Goal: Transaction & Acquisition: Purchase product/service

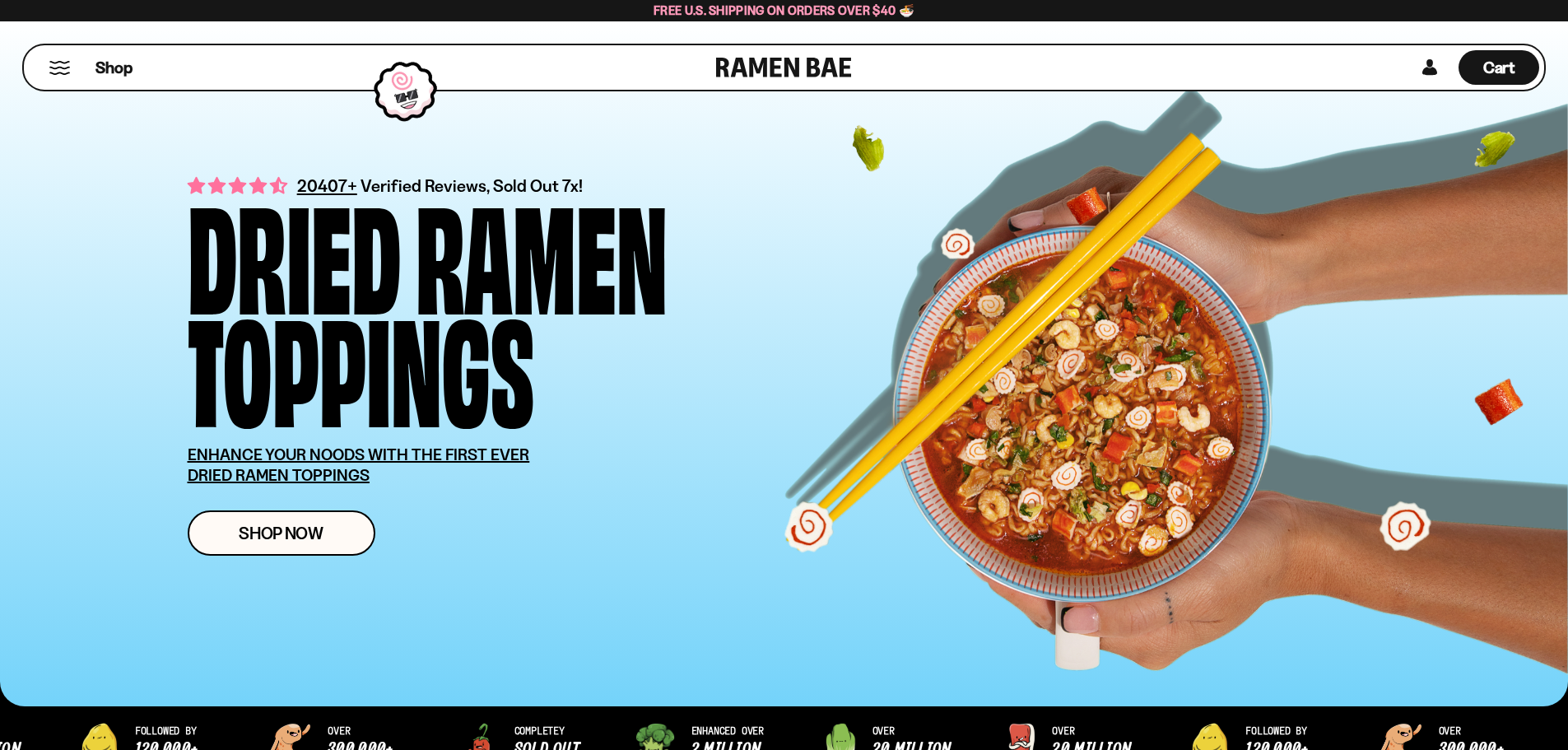
click at [57, 70] on button "Mobile Menu Trigger" at bounding box center [59, 68] width 22 height 14
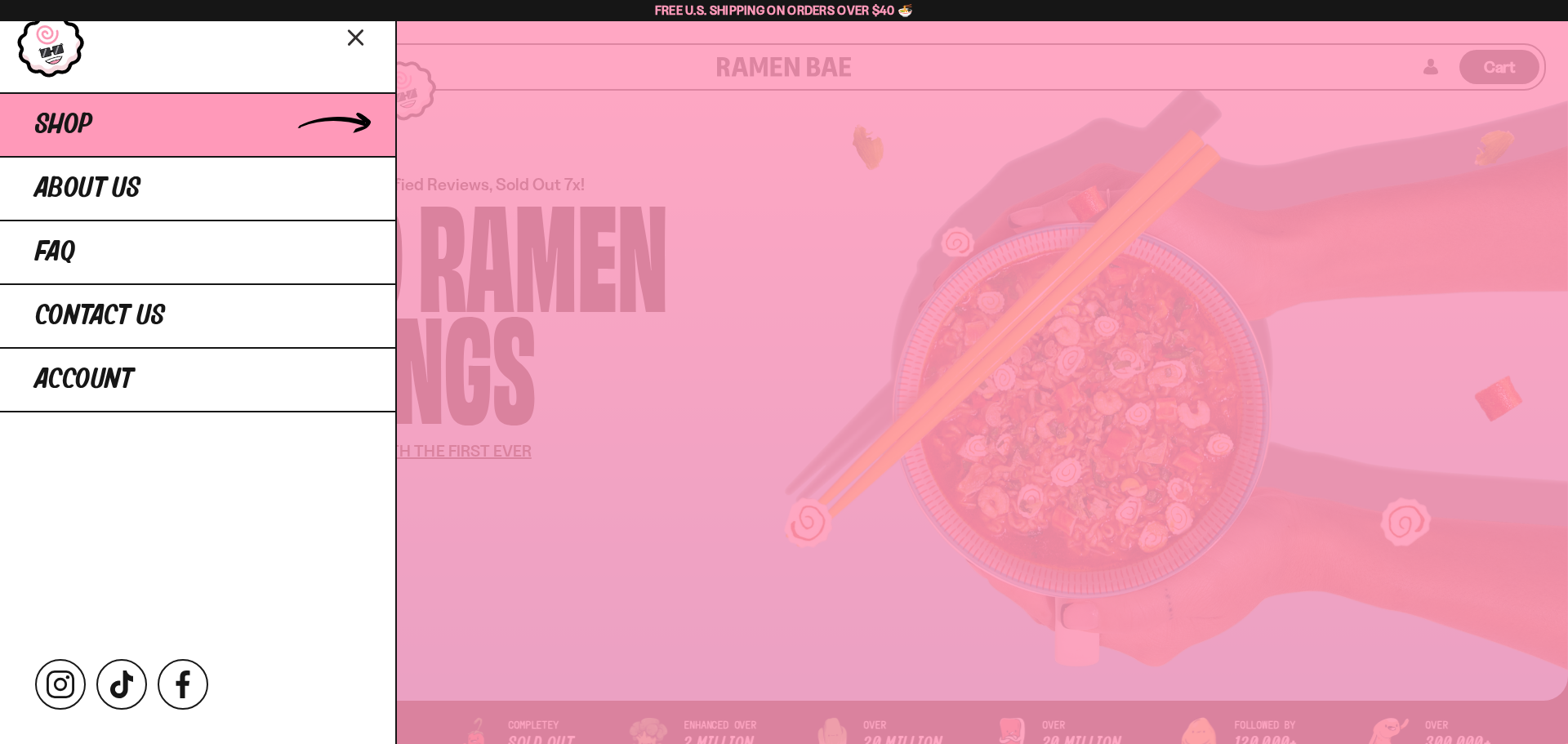
click at [67, 125] on span "Shop" at bounding box center [63, 125] width 57 height 30
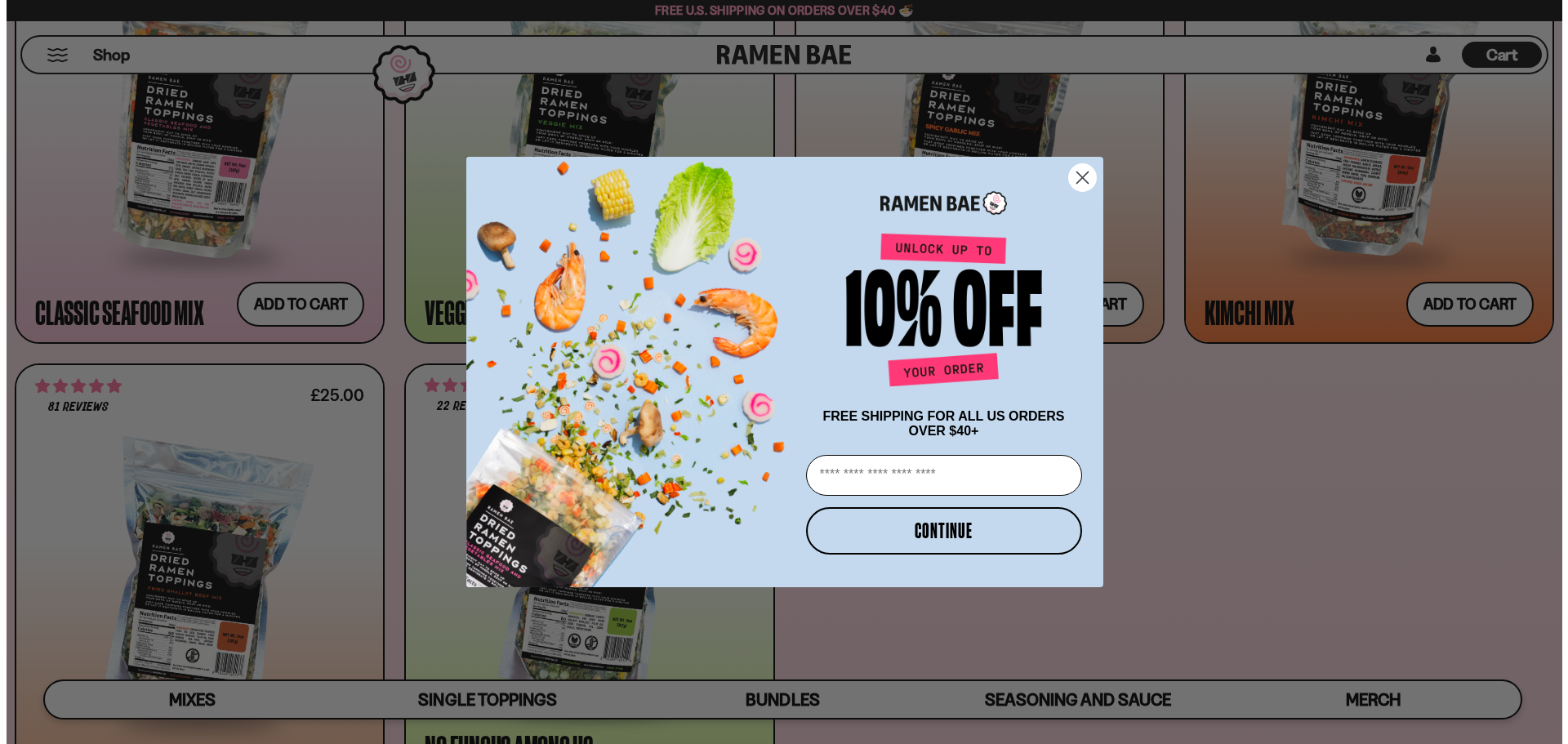
scroll to position [899, 0]
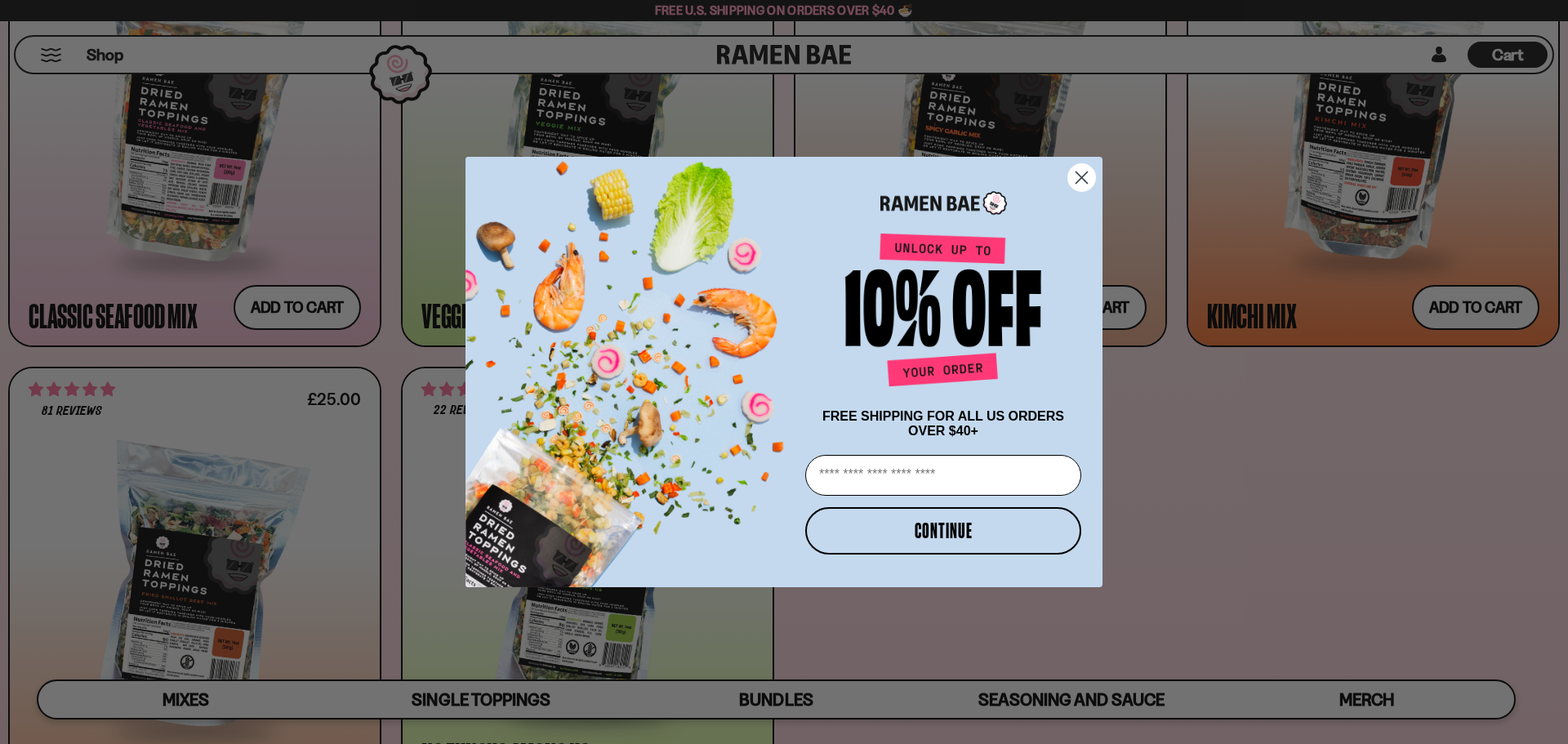
click at [1089, 177] on circle "Close dialog" at bounding box center [1081, 177] width 27 height 27
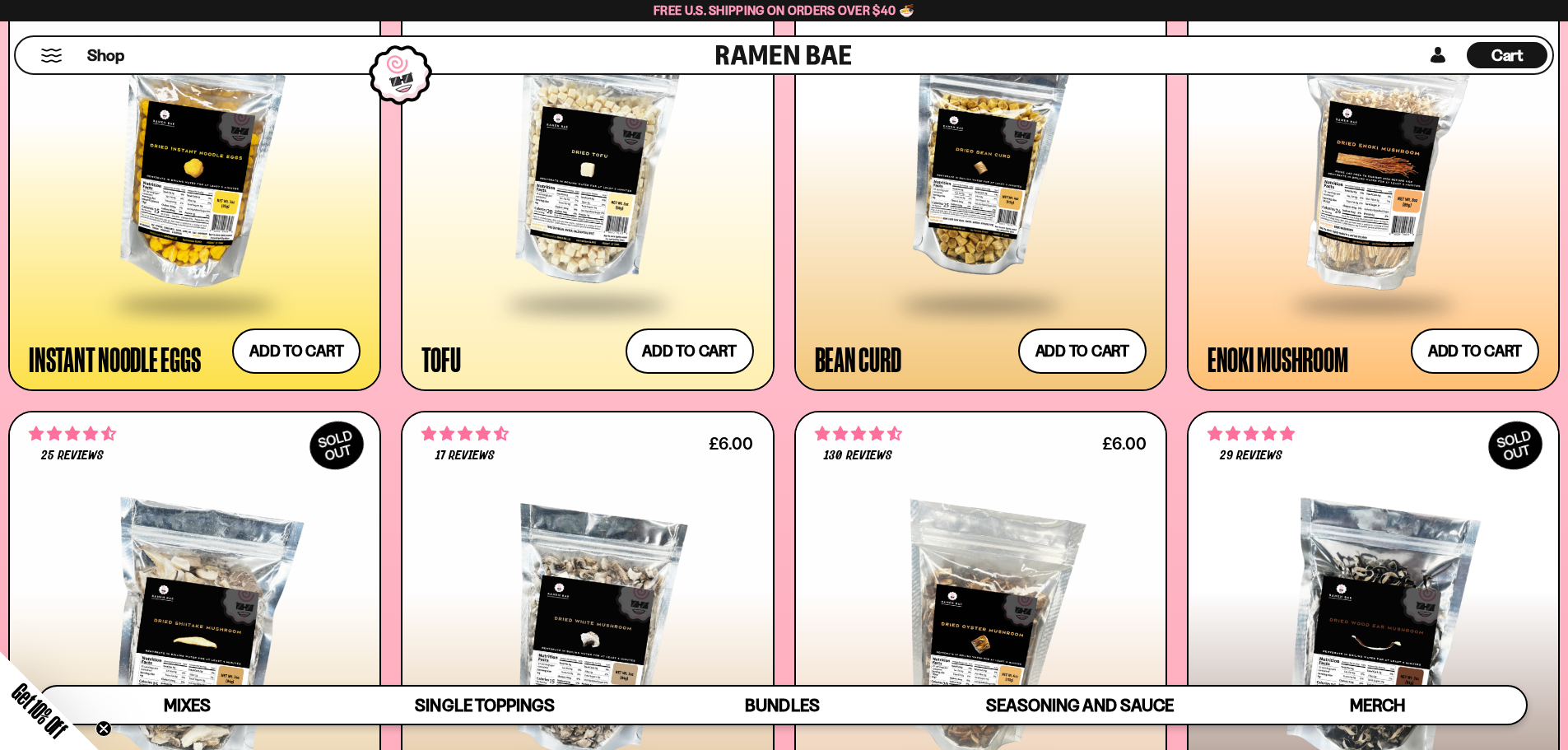
scroll to position [2386, 0]
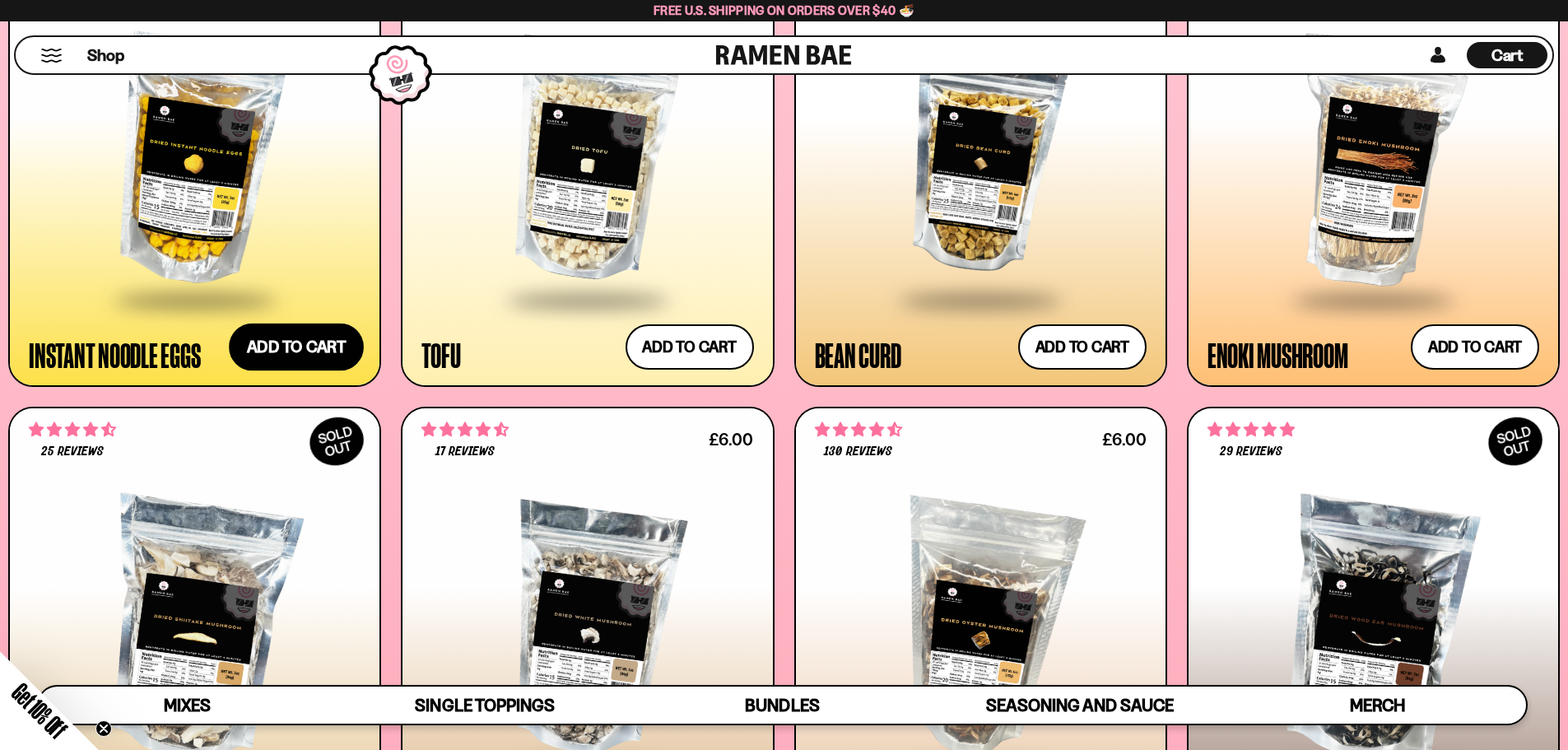
click at [274, 357] on button "Add to cart Add ― Regular price £6.00 Regular price Sale price £6.00 Unit price…" at bounding box center [296, 348] width 135 height 48
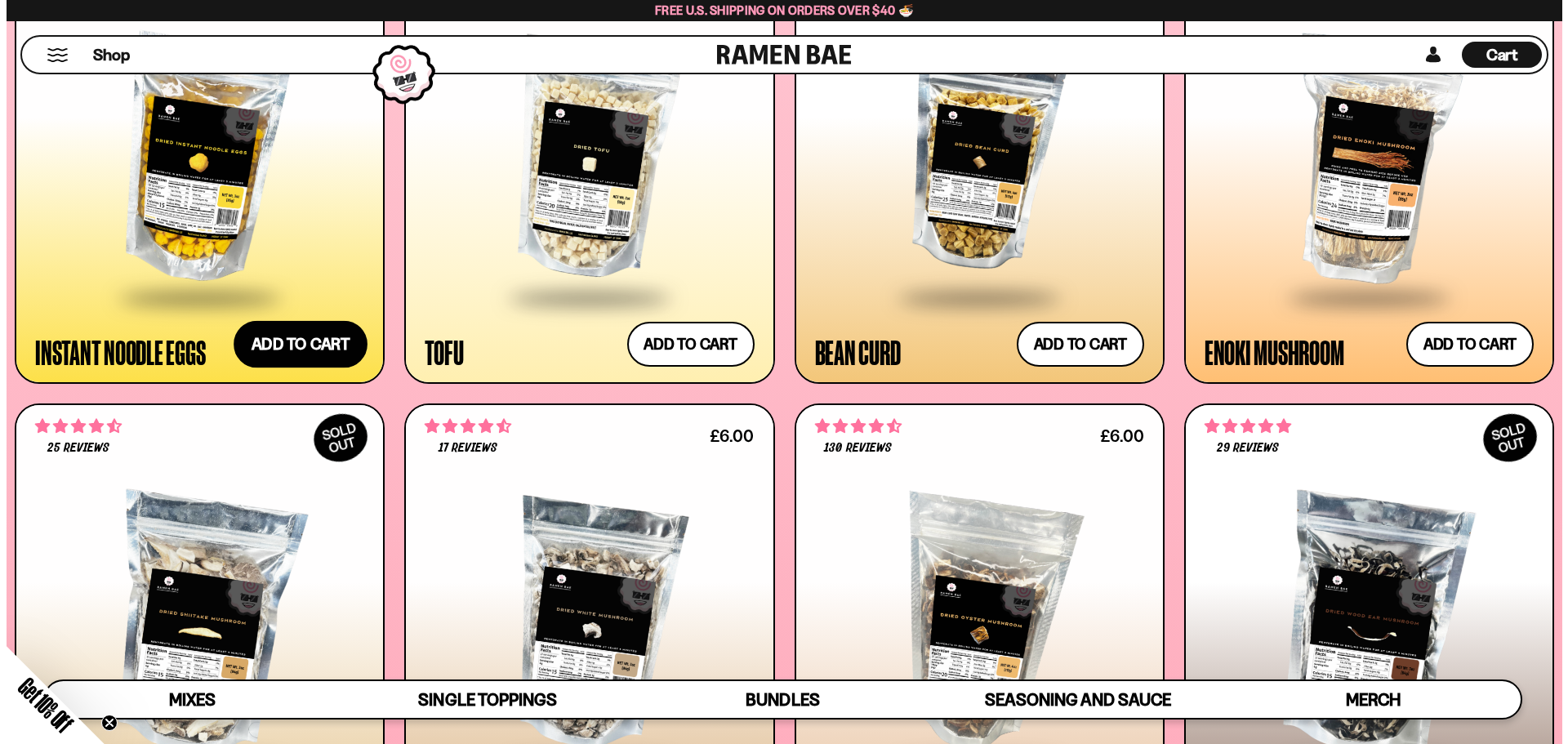
scroll to position [2380, 0]
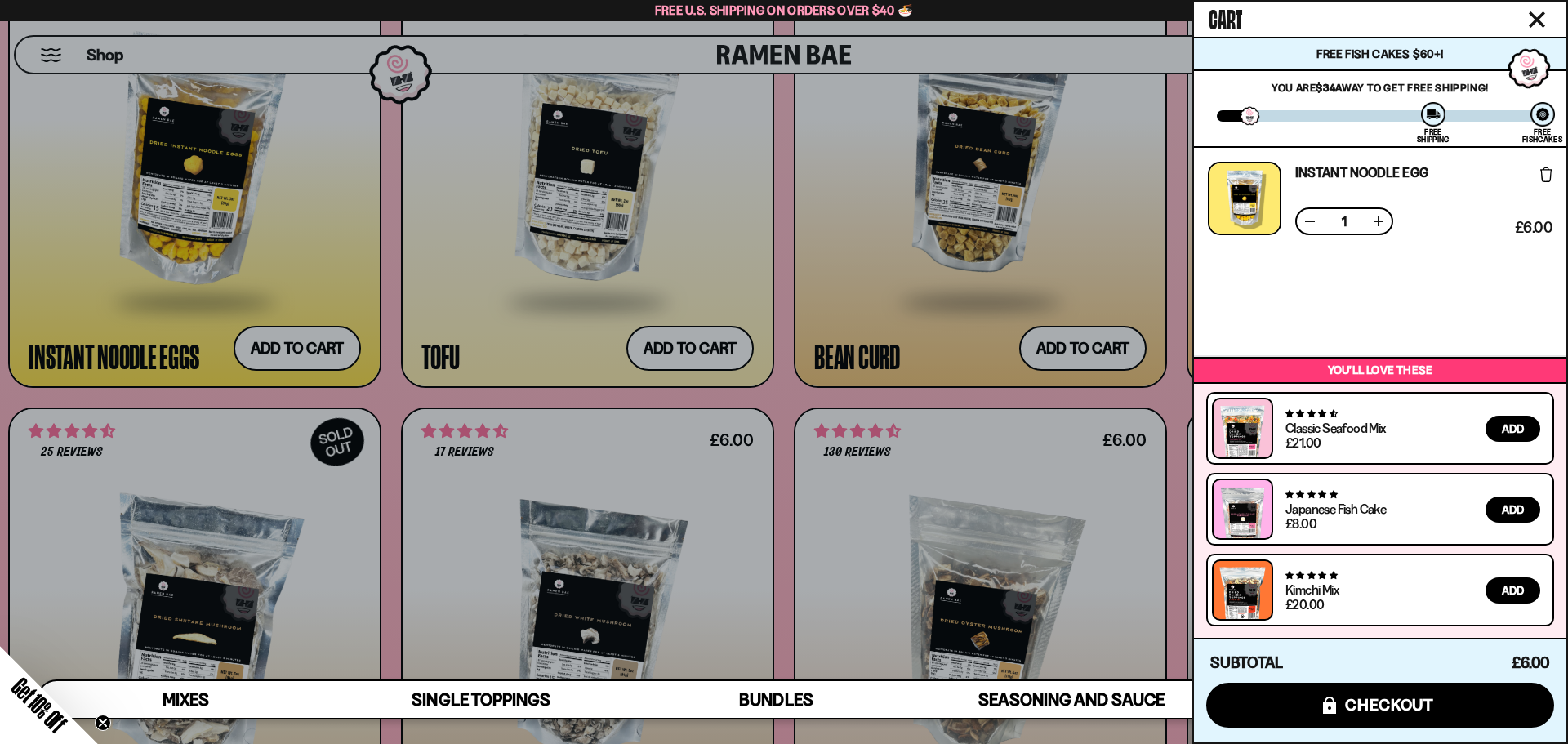
click at [777, 272] on div at bounding box center [784, 372] width 1568 height 744
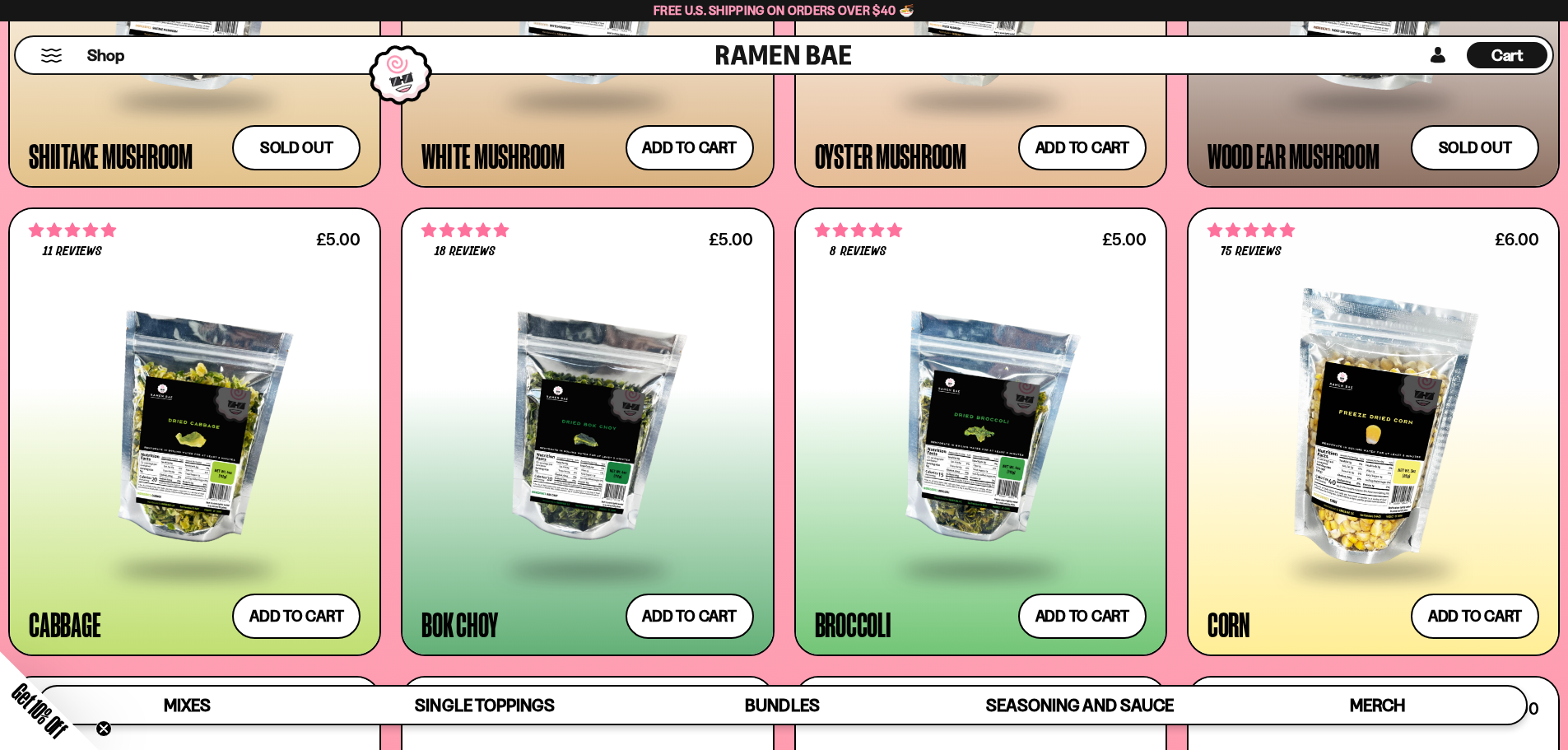
scroll to position [3044, 0]
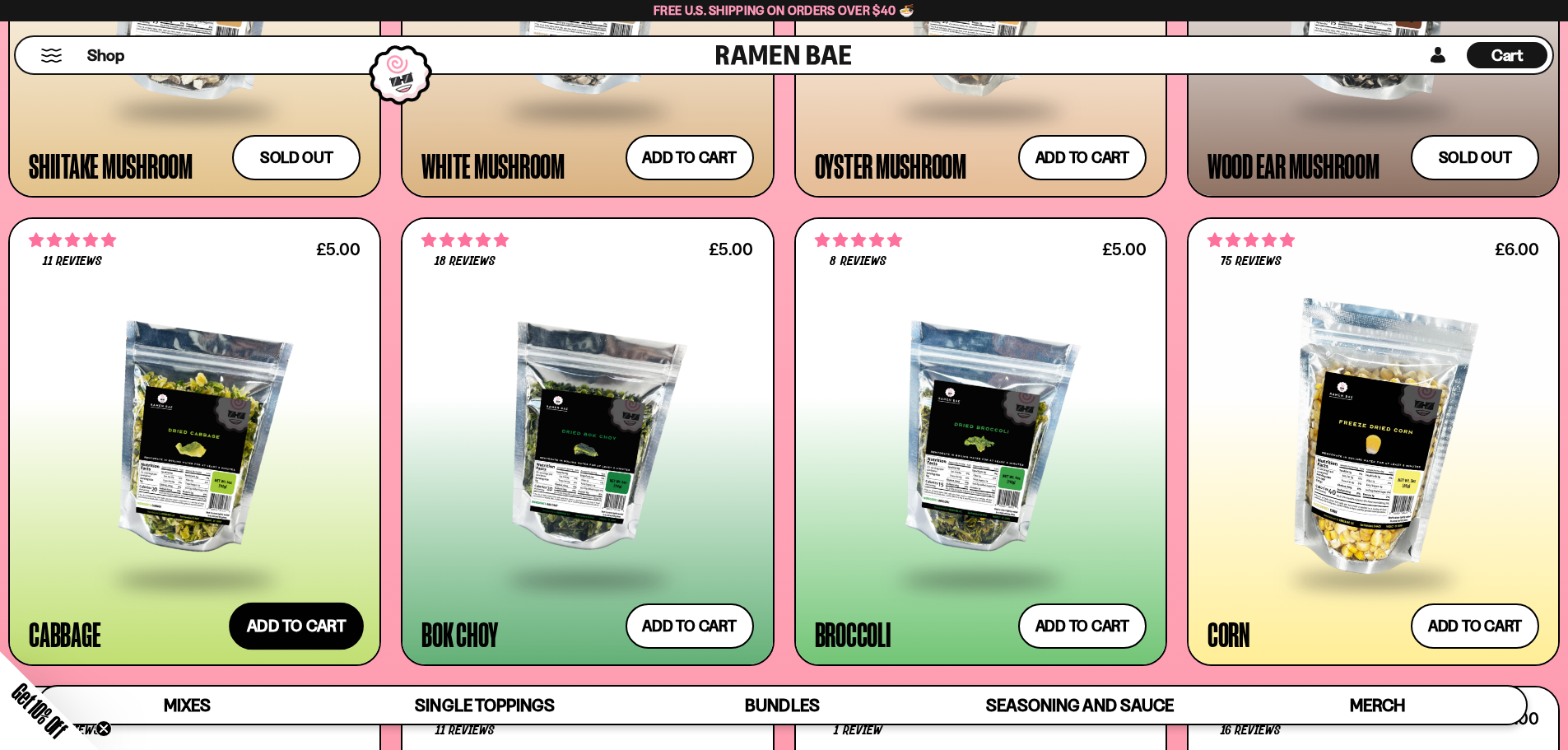
click at [305, 632] on button "Add to cart Add ― Regular price £5.00 Regular price Sale price £5.00 Unit price…" at bounding box center [296, 627] width 135 height 48
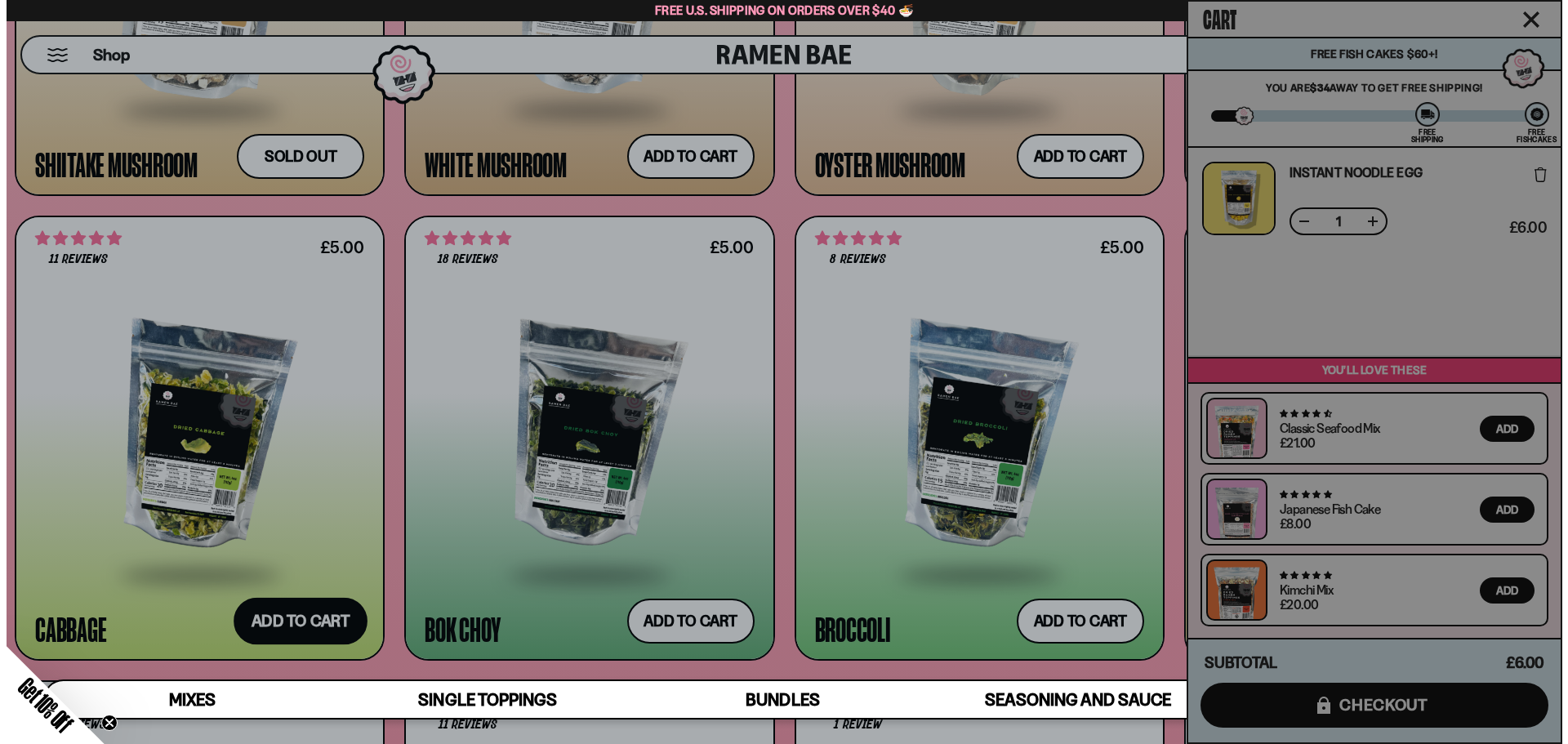
scroll to position [3037, 0]
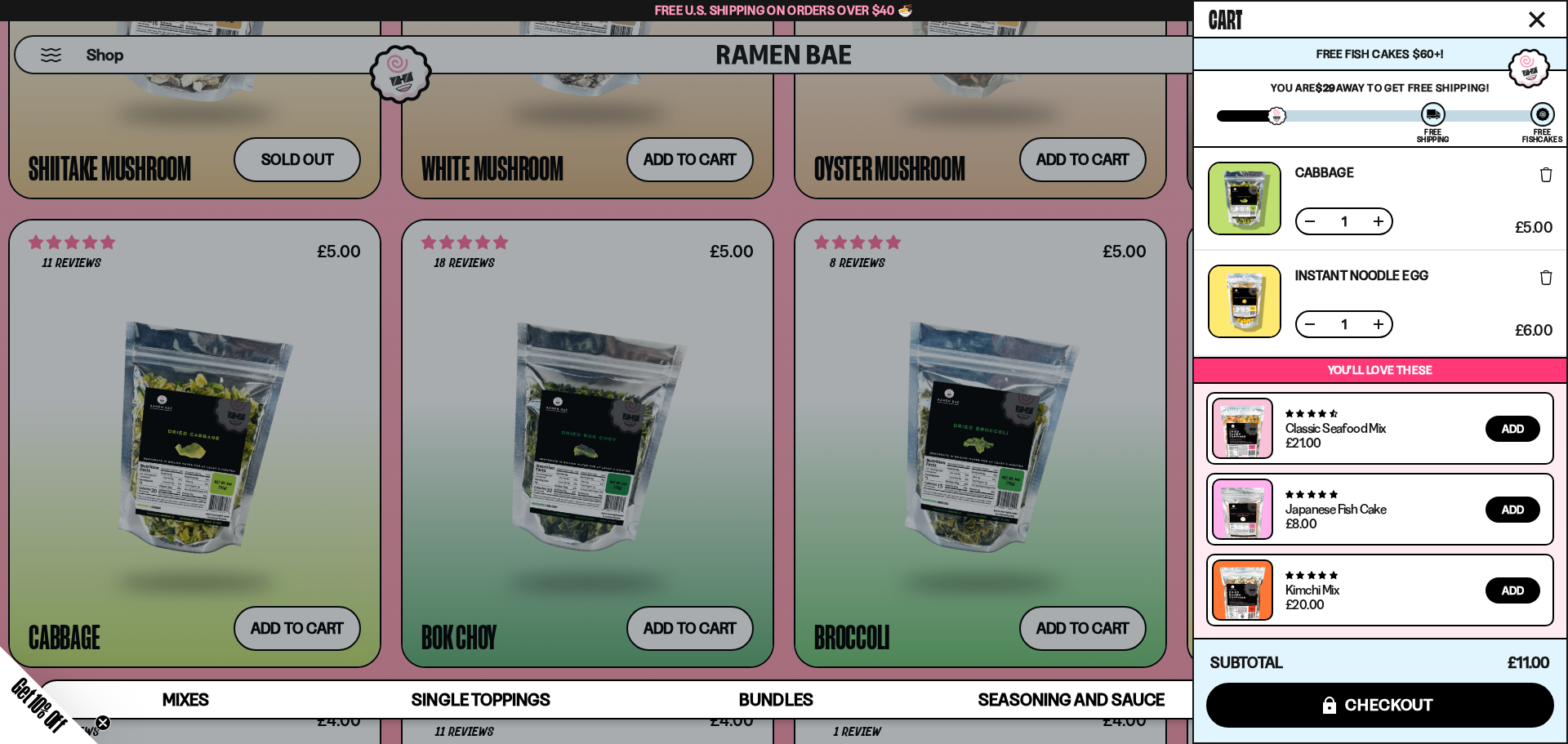
click at [531, 435] on div at bounding box center [784, 372] width 1568 height 744
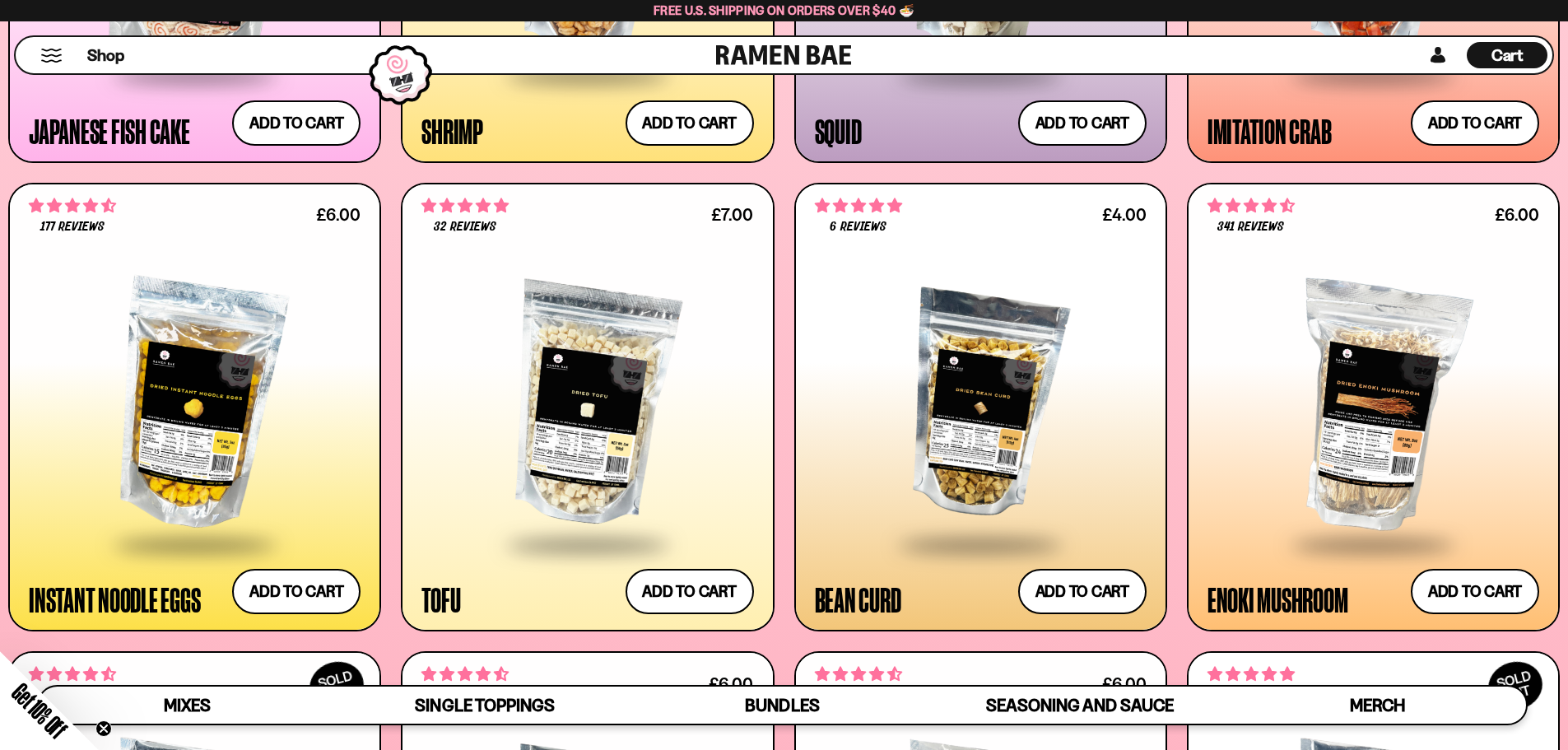
scroll to position [2138, 0]
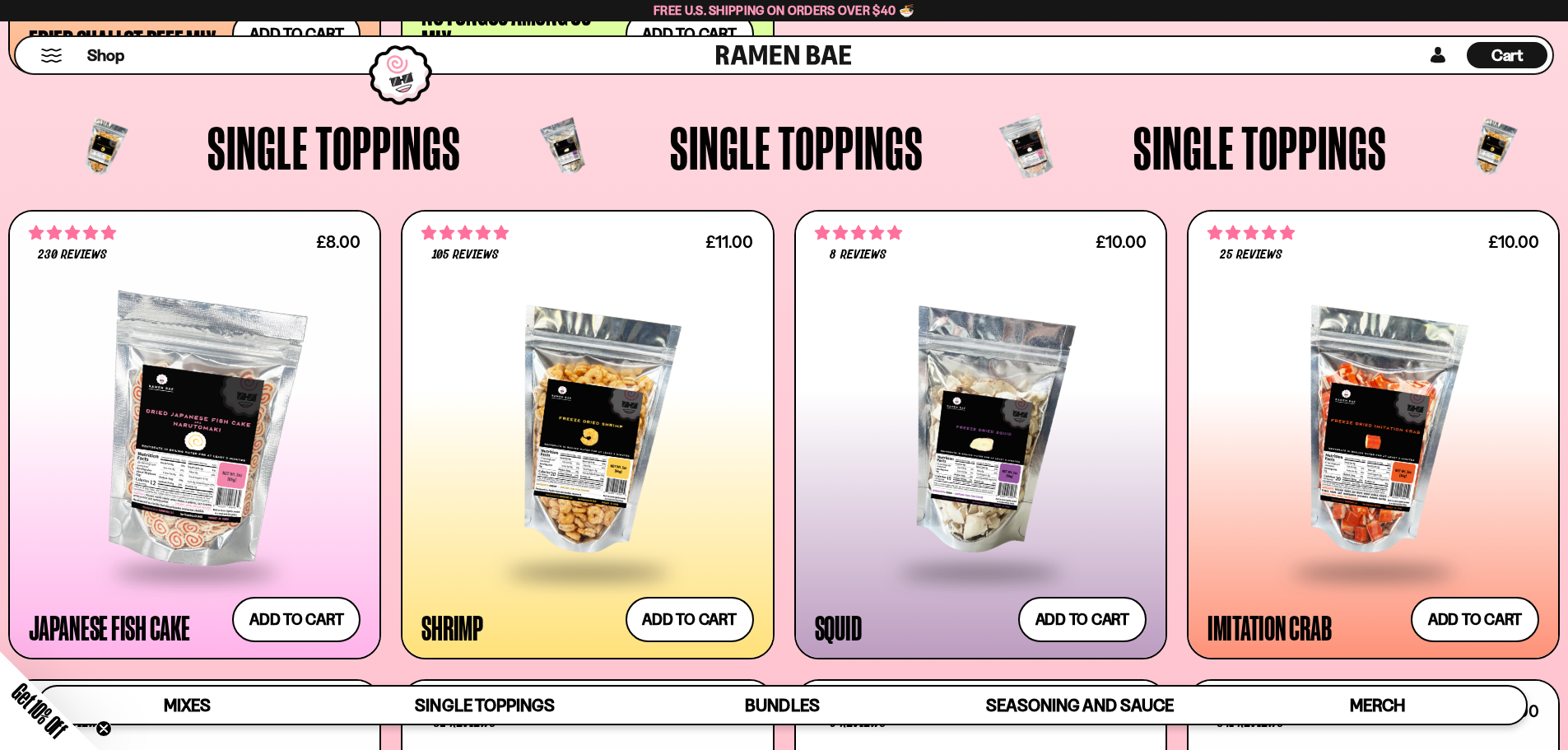
click at [1504, 57] on span "Cart" at bounding box center [1507, 55] width 32 height 19
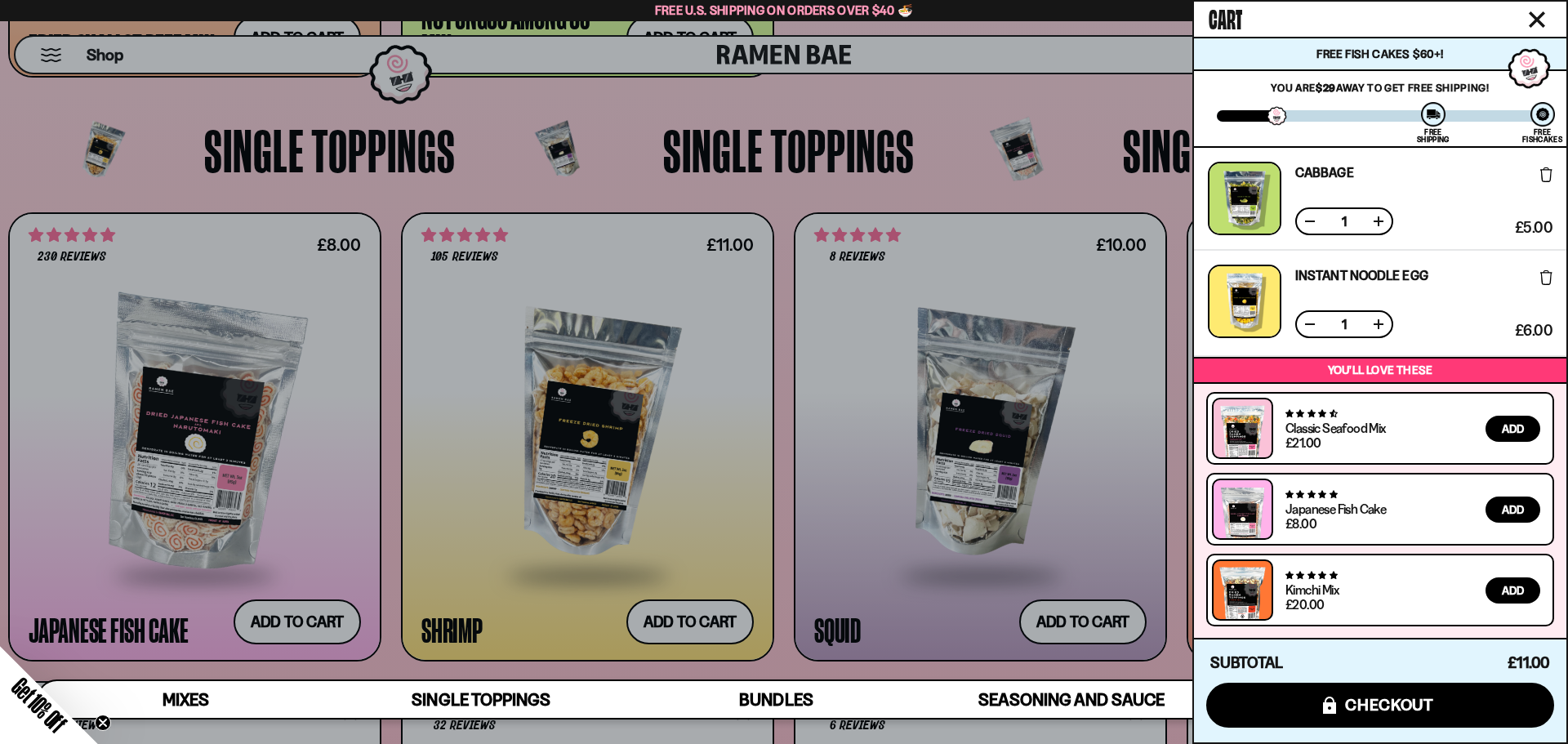
click at [1133, 93] on div at bounding box center [784, 372] width 1568 height 744
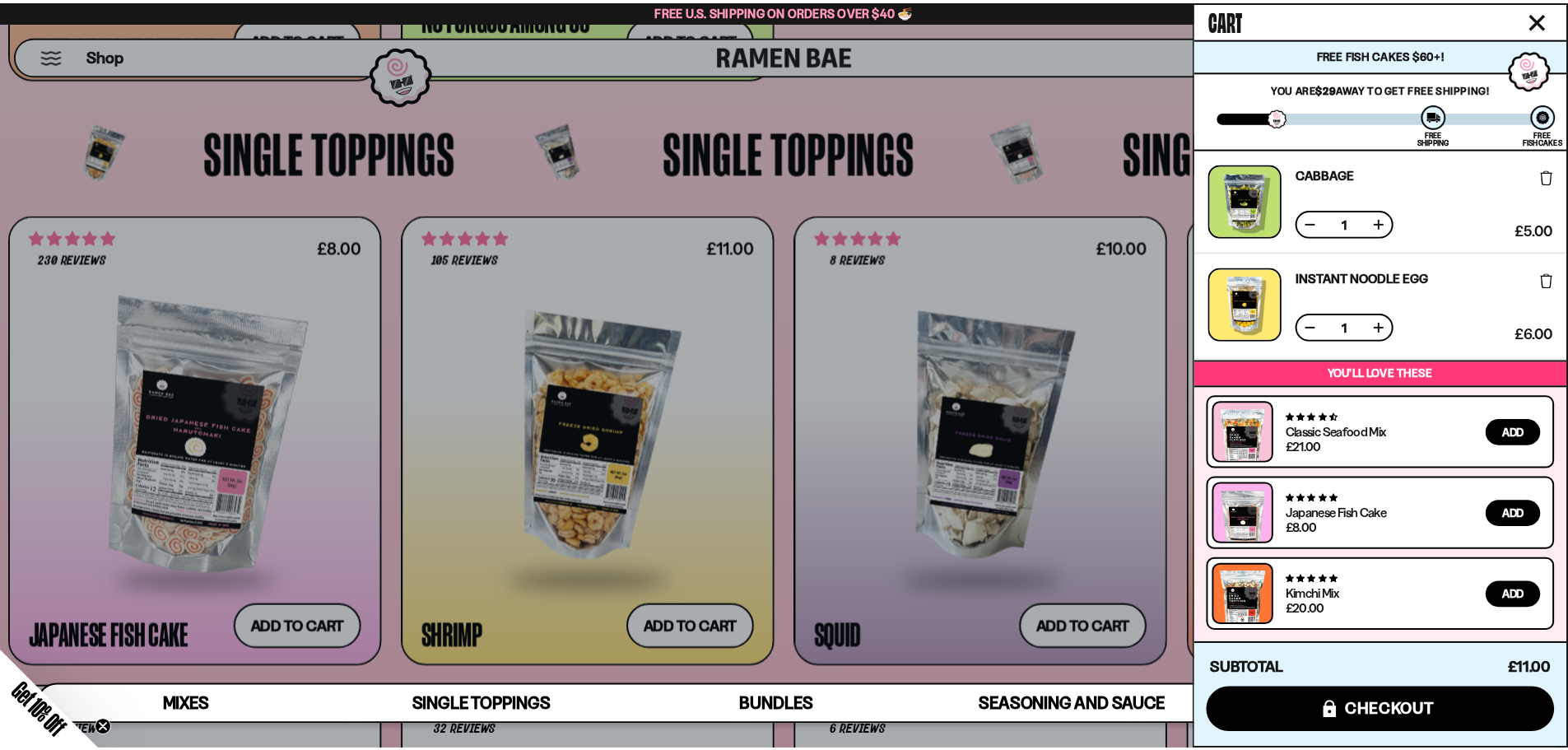
scroll to position [1644, 0]
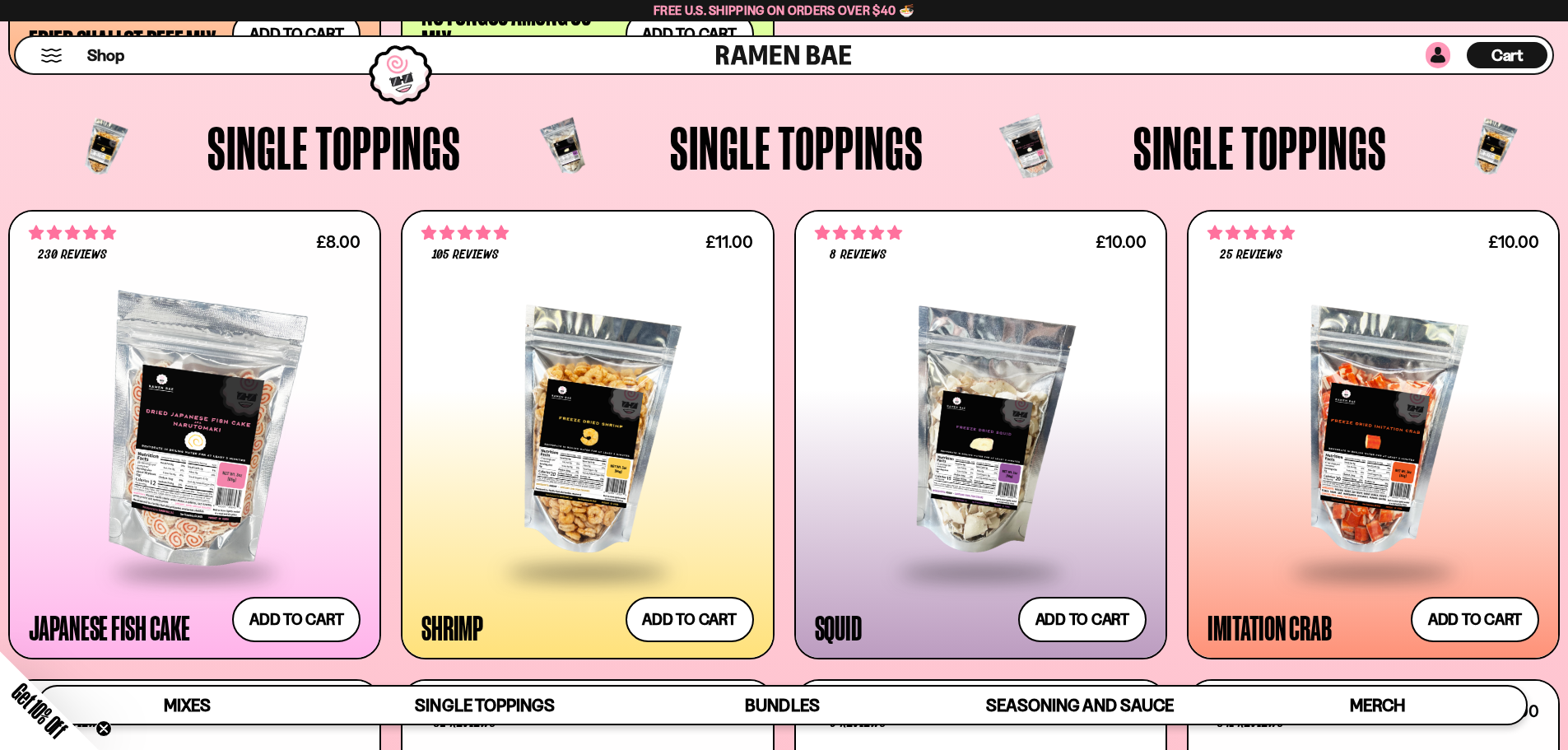
click at [1446, 58] on link at bounding box center [1438, 55] width 25 height 26
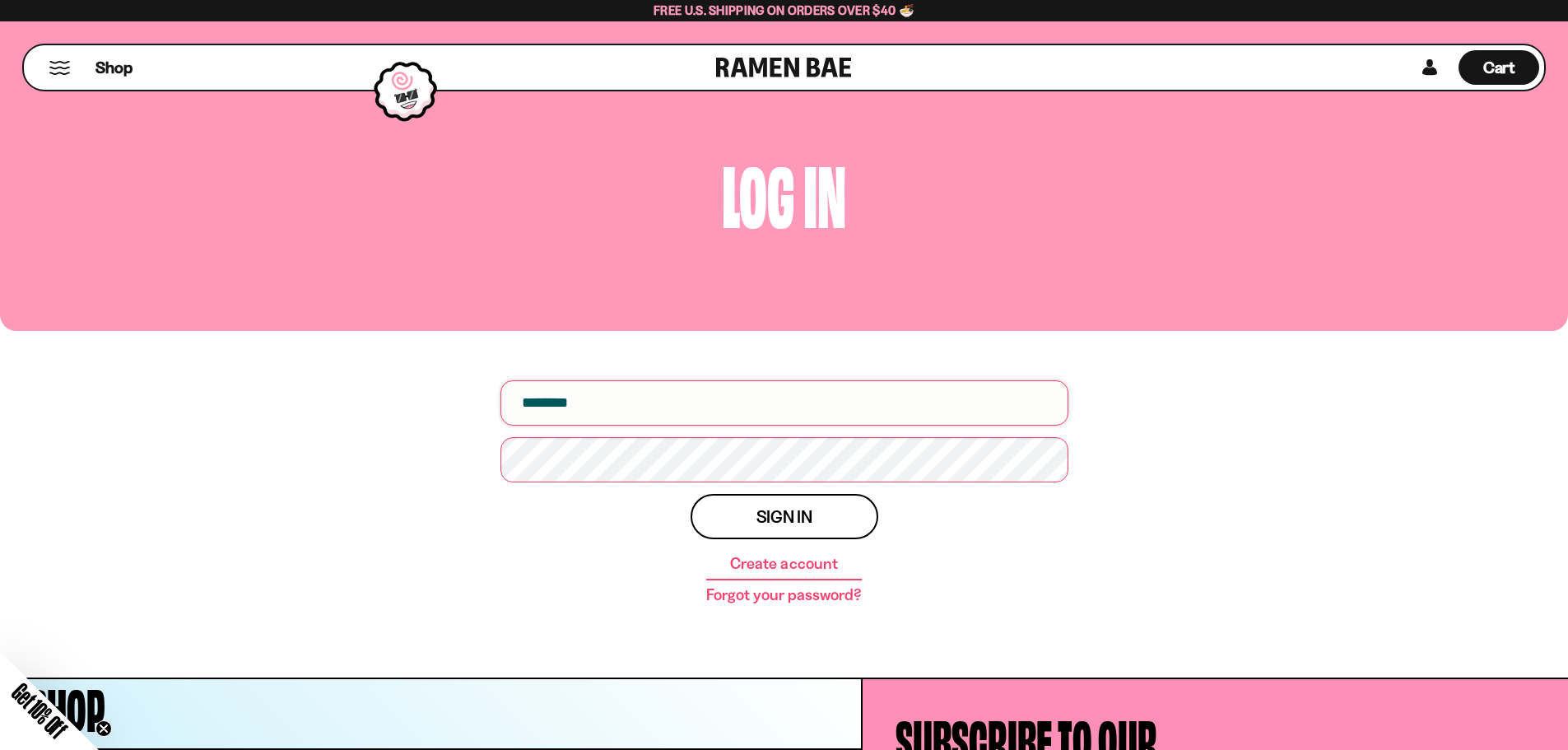
click at [770, 398] on input "email" at bounding box center [784, 402] width 568 height 45
click at [1472, 70] on div "Cart D0381C2F-513E-4F90-8A41-6F0A75DCBAAA" at bounding box center [1498, 67] width 81 height 34
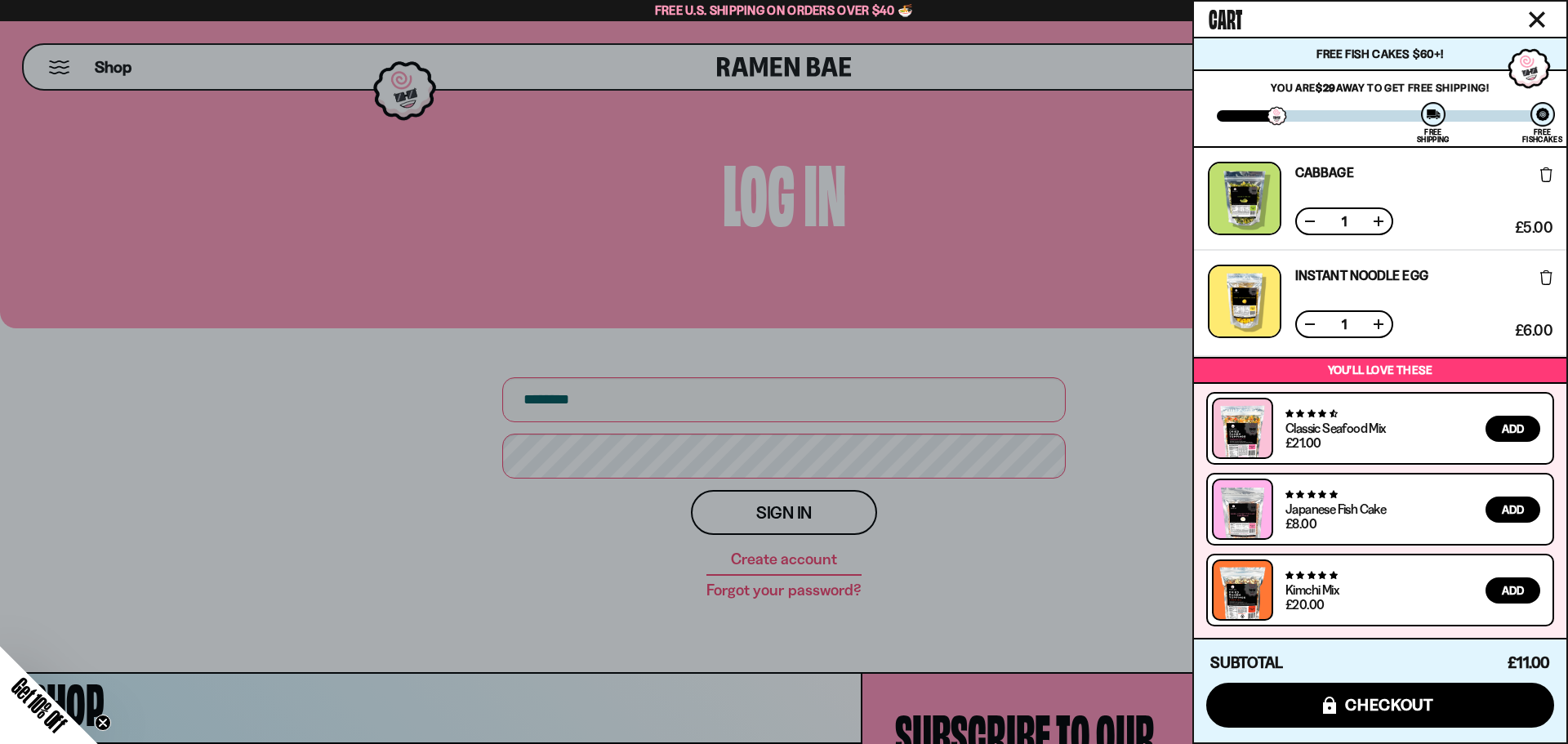
click at [1162, 395] on div at bounding box center [784, 372] width 1568 height 744
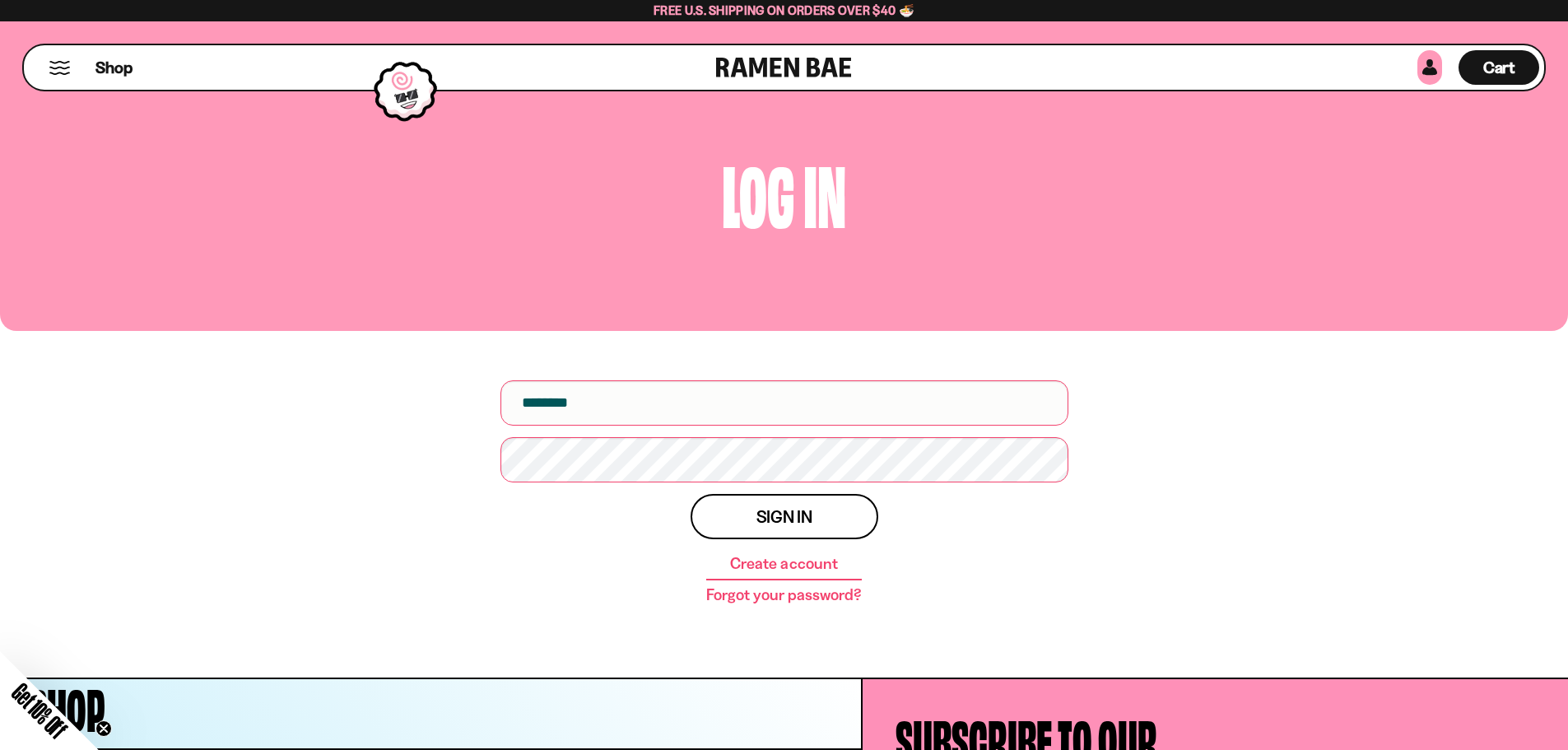
click at [1432, 69] on link at bounding box center [1430, 67] width 25 height 34
click at [862, 416] on input "email" at bounding box center [784, 402] width 568 height 45
click at [615, 401] on input "email" at bounding box center [784, 402] width 568 height 45
click at [508, 535] on div "Sign in Create account Forgot your password?" at bounding box center [784, 548] width 568 height 109
click at [796, 570] on link "Create account" at bounding box center [784, 563] width 107 height 17
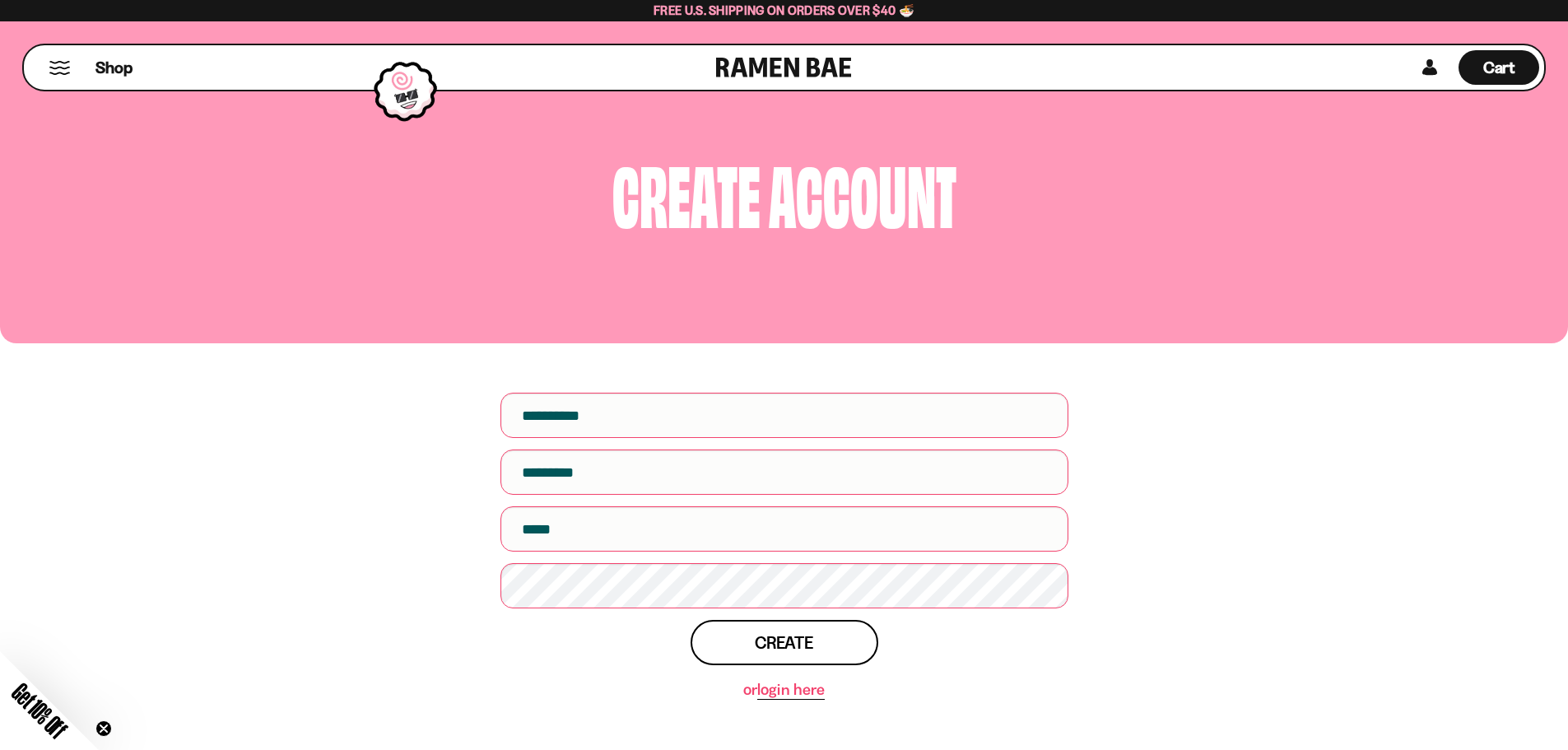
click at [791, 694] on link "login here" at bounding box center [791, 690] width 67 height 18
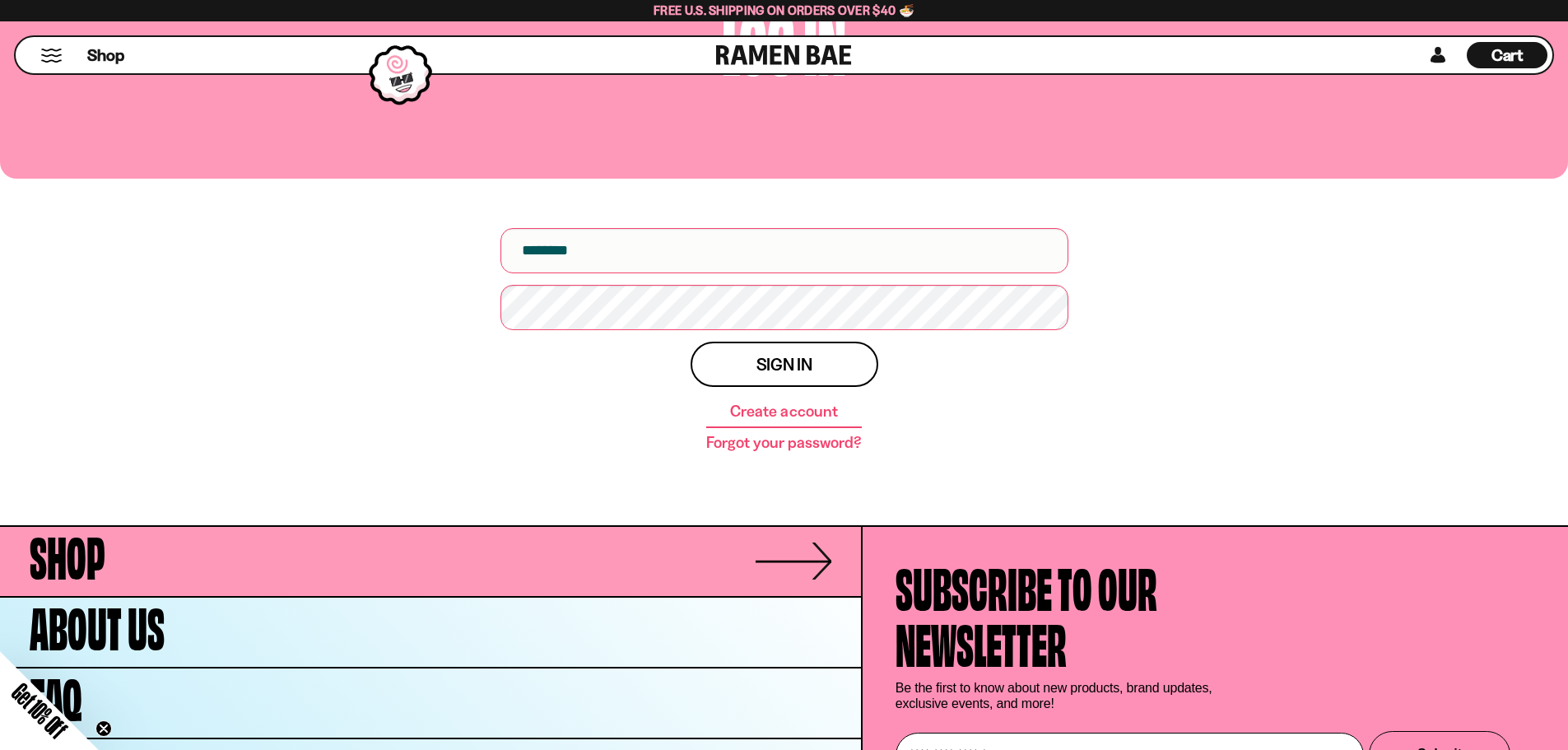
scroll to position [320, 0]
